Goal: Information Seeking & Learning: Learn about a topic

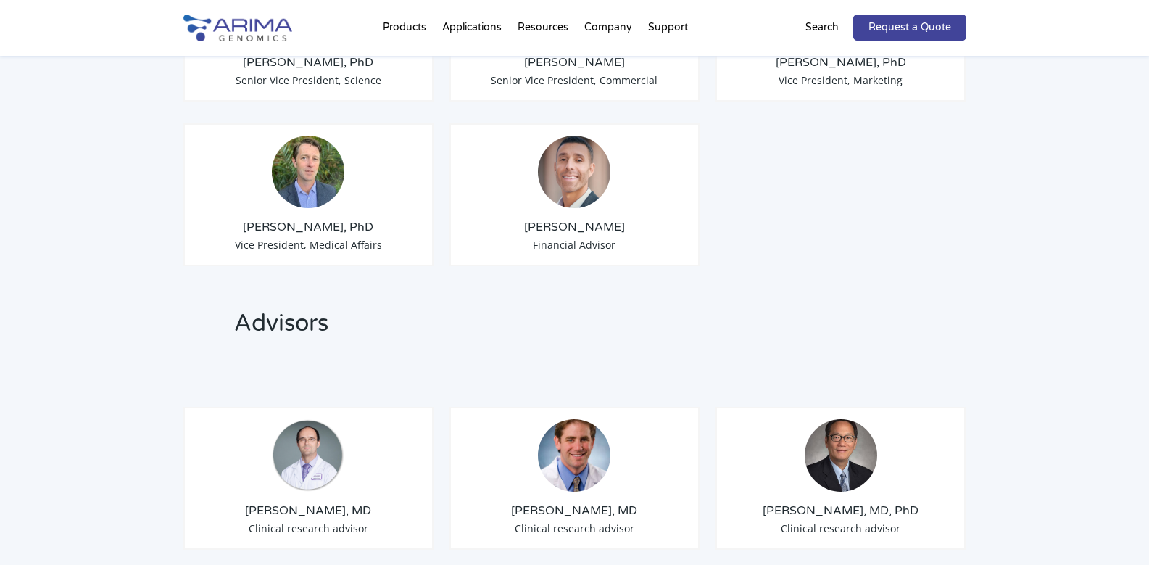
scroll to position [1450, 0]
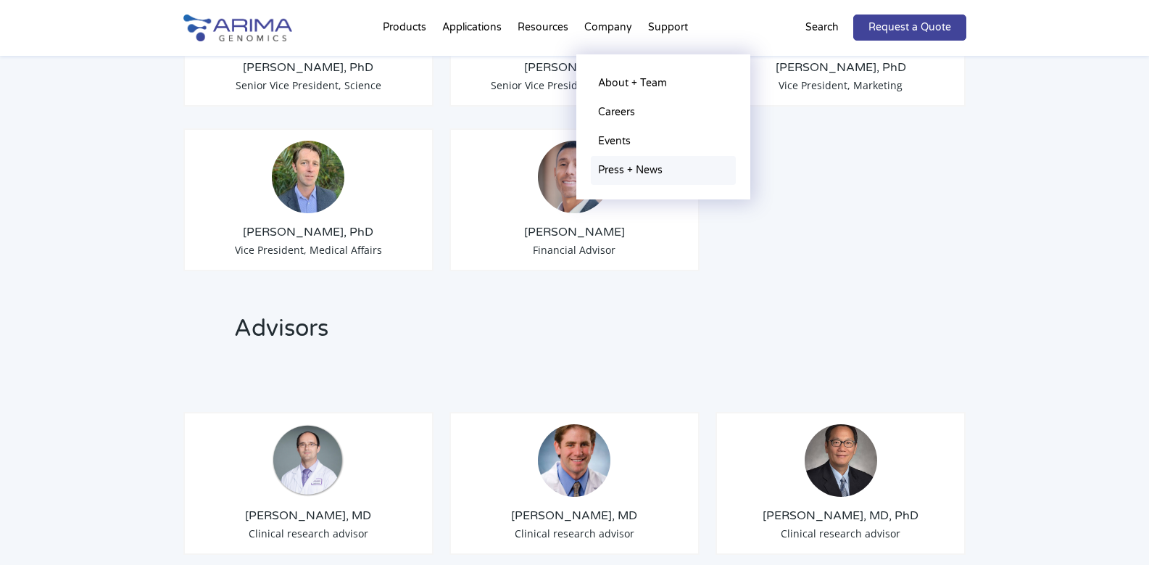
click at [635, 172] on link "Press + News" at bounding box center [663, 170] width 145 height 29
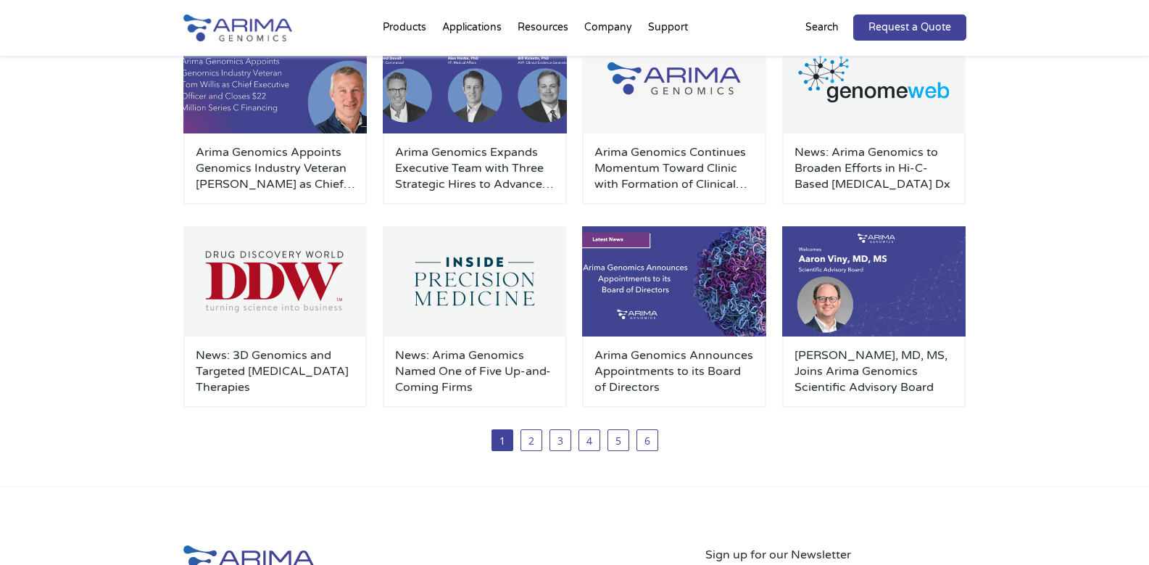
scroll to position [174, 0]
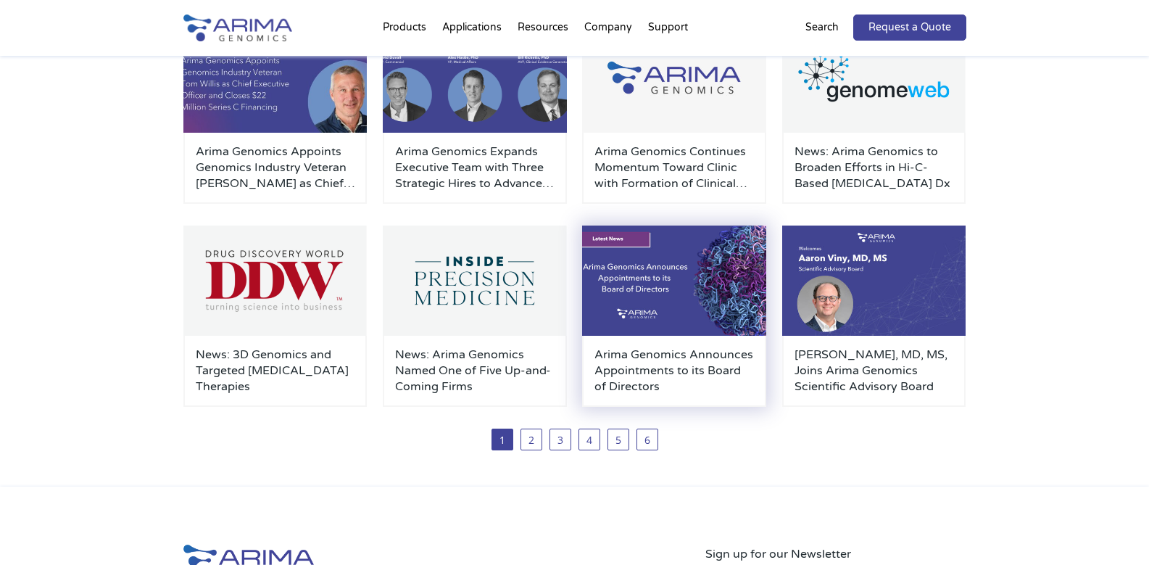
click at [689, 360] on h3 "Arima Genomics Announces Appointments to its Board of Directors" at bounding box center [675, 371] width 160 height 48
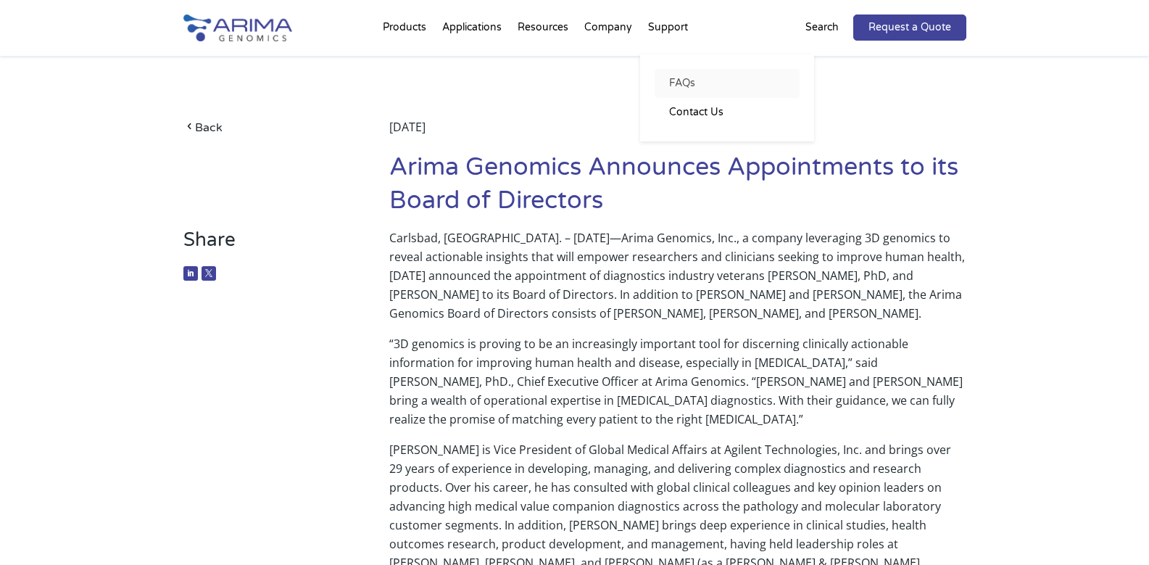
click at [686, 87] on link "FAQs" at bounding box center [727, 83] width 145 height 29
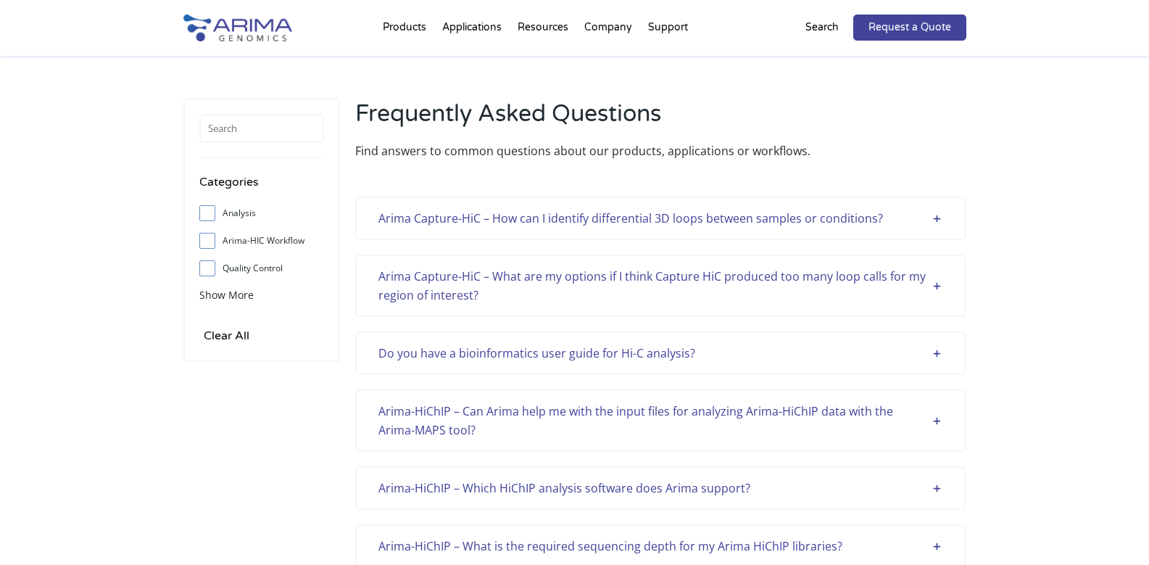
click at [620, 216] on div "Arima Capture-HiC – How can I identify differential 3D loops between samples or…" at bounding box center [660, 218] width 564 height 19
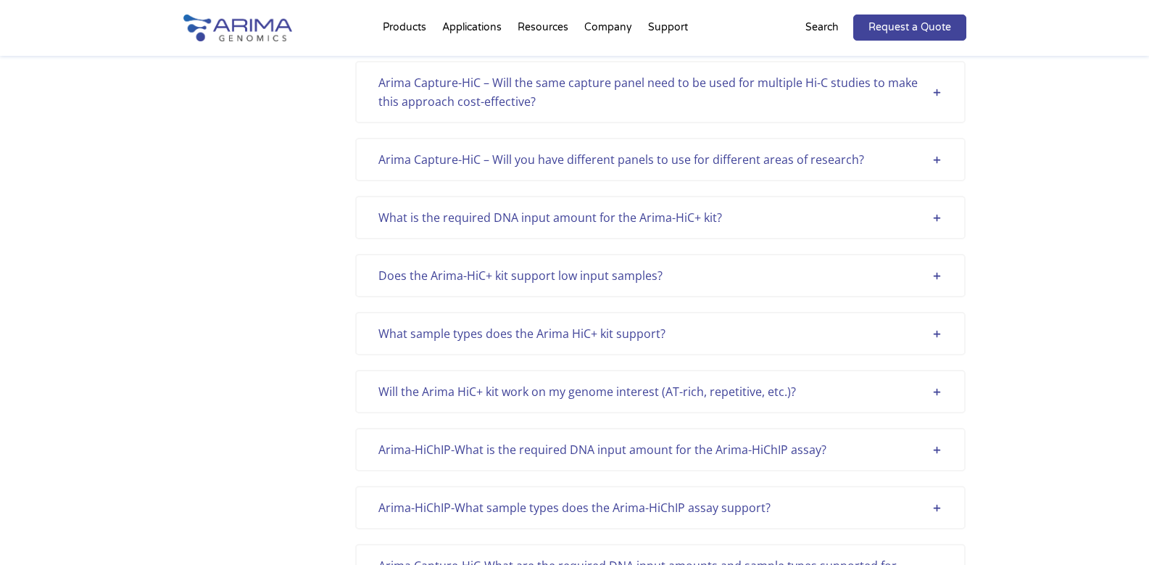
scroll to position [3770, 0]
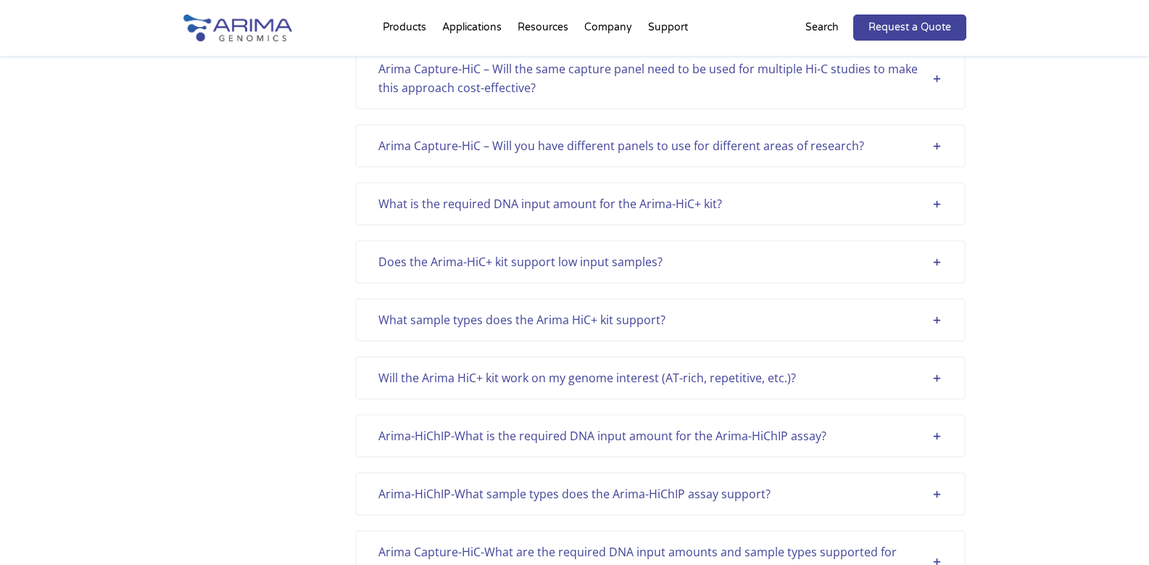
click at [610, 315] on div "What sample types does the Arima HiC+ kit support?" at bounding box center [660, 319] width 564 height 19
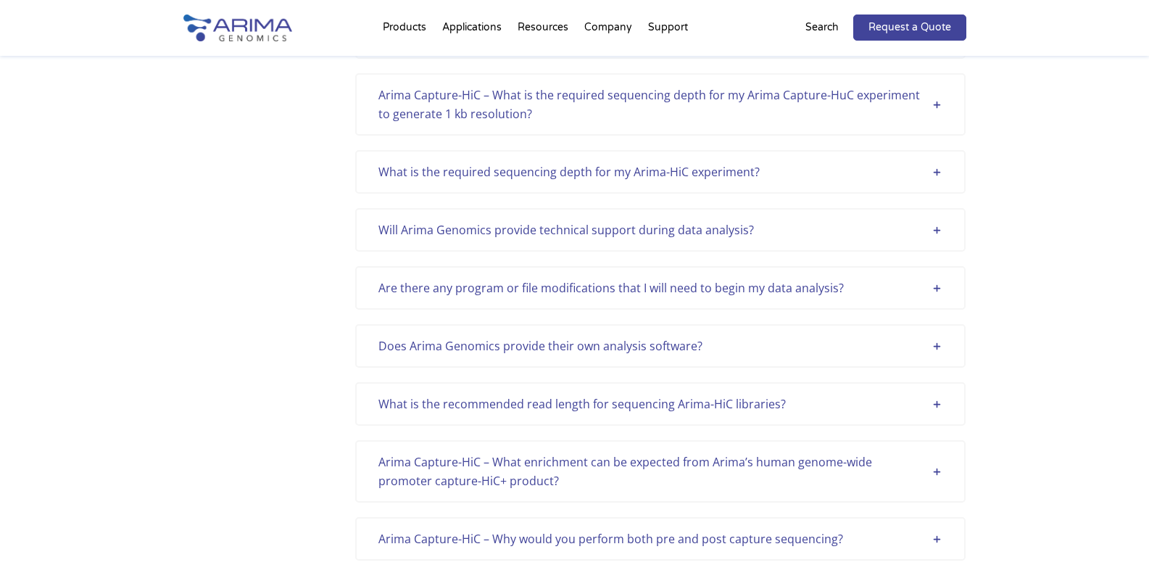
scroll to position [754, 0]
click at [237, 36] on img at bounding box center [237, 28] width 109 height 27
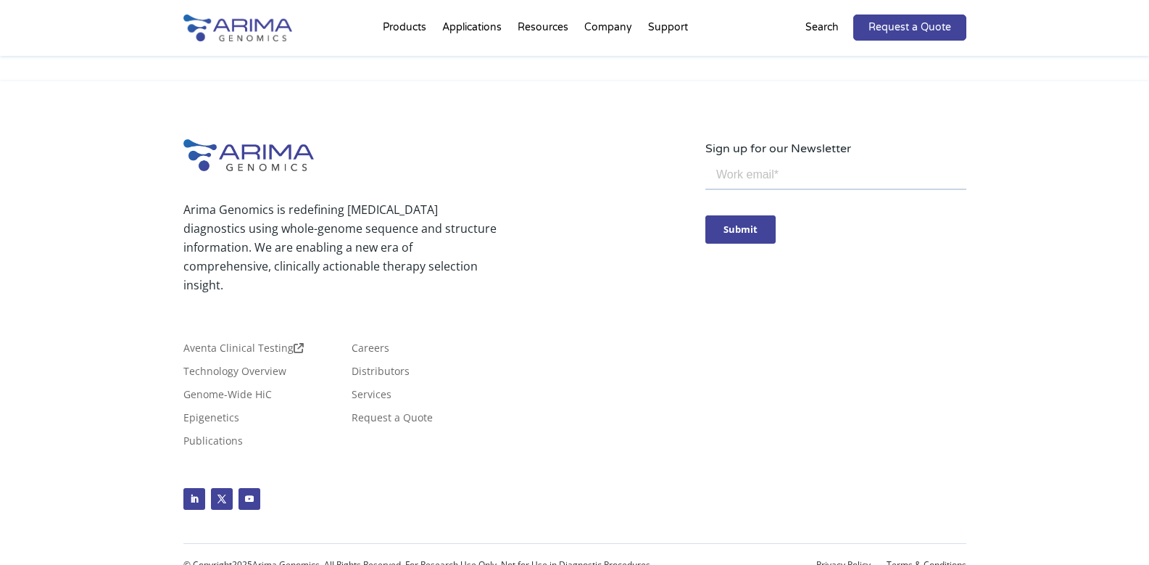
scroll to position [3475, 0]
click at [212, 434] on link "Publications" at bounding box center [212, 442] width 59 height 16
